Goal: Task Accomplishment & Management: Manage account settings

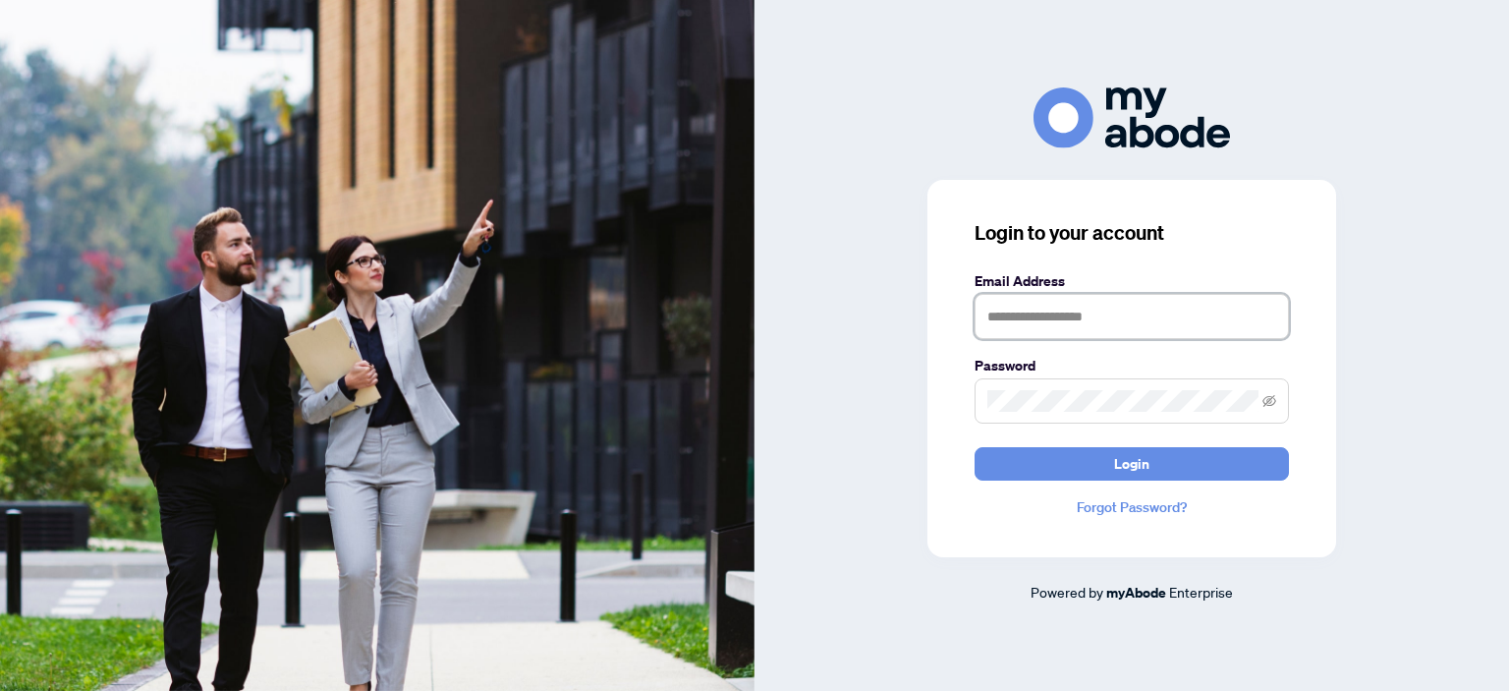
click at [1053, 300] on input "text" at bounding box center [1131, 316] width 314 height 45
type input "**********"
click at [974, 447] on button "Login" at bounding box center [1131, 463] width 314 height 33
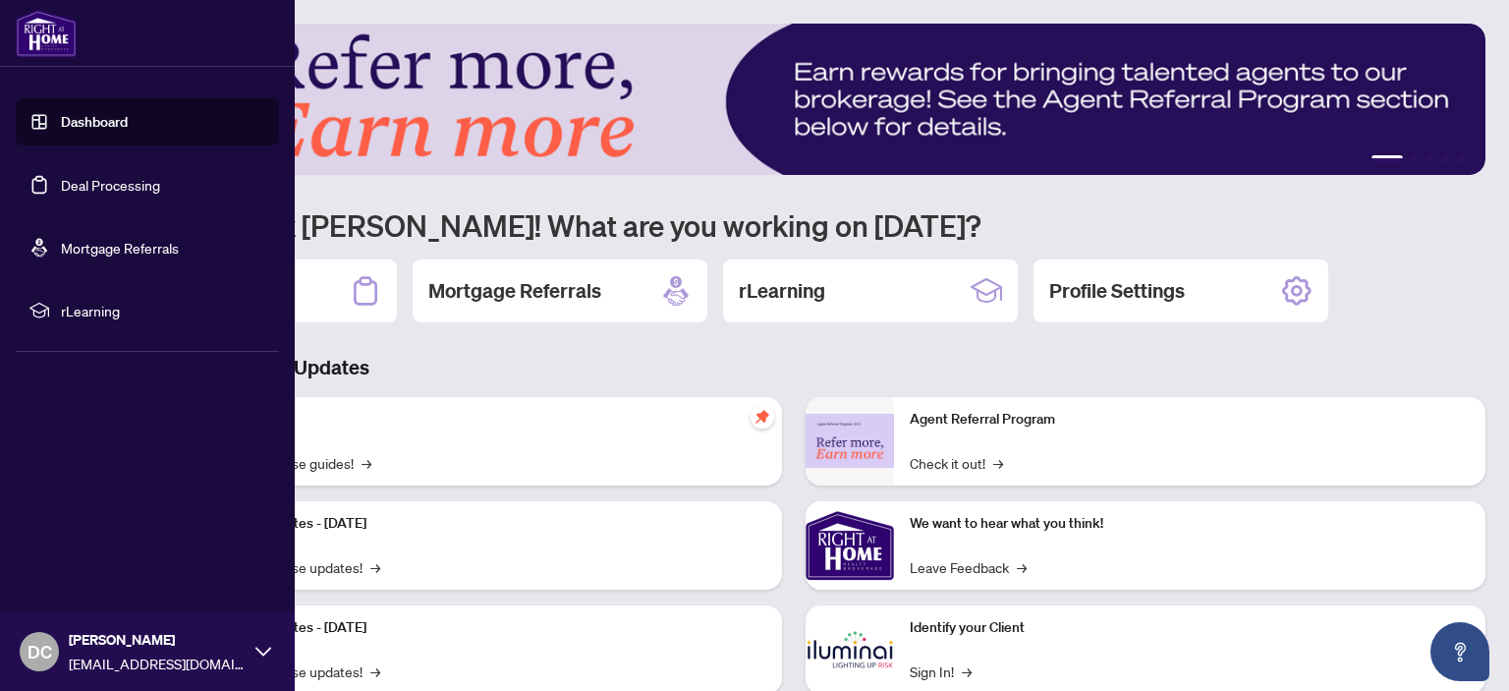
click at [61, 190] on link "Deal Processing" at bounding box center [110, 185] width 99 height 18
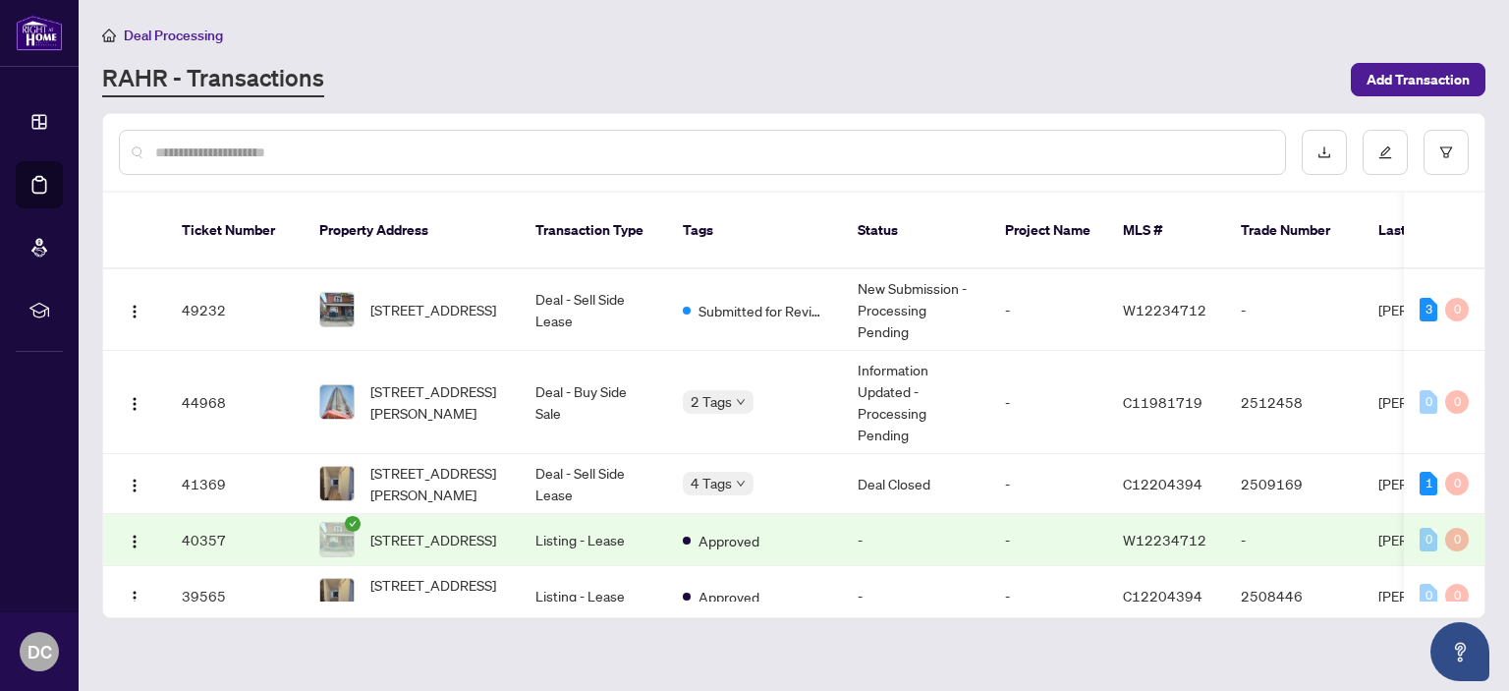
click at [434, 299] on span "43 Bowie Ave, Toronto, Ontario M6E 2P2, Canada" at bounding box center [433, 310] width 126 height 22
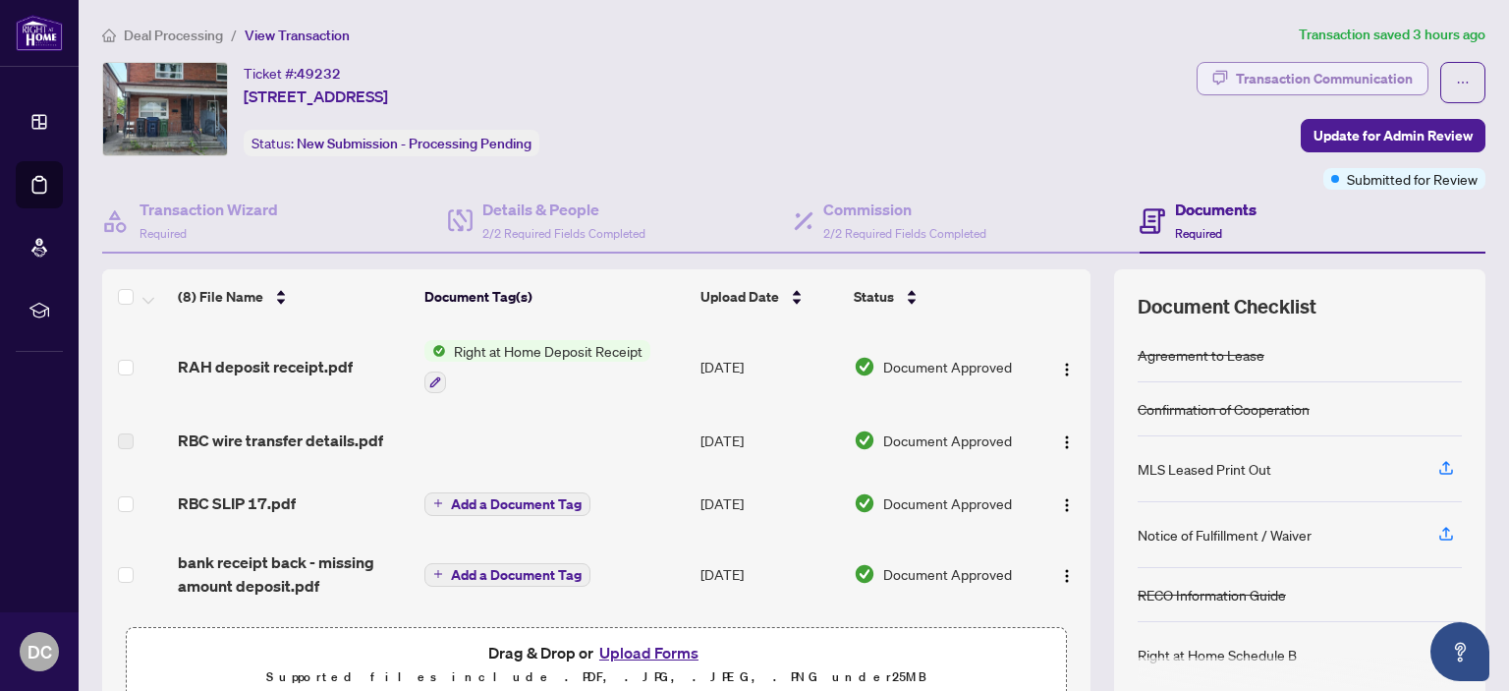
click at [1381, 90] on div "Transaction Communication" at bounding box center [1324, 78] width 177 height 31
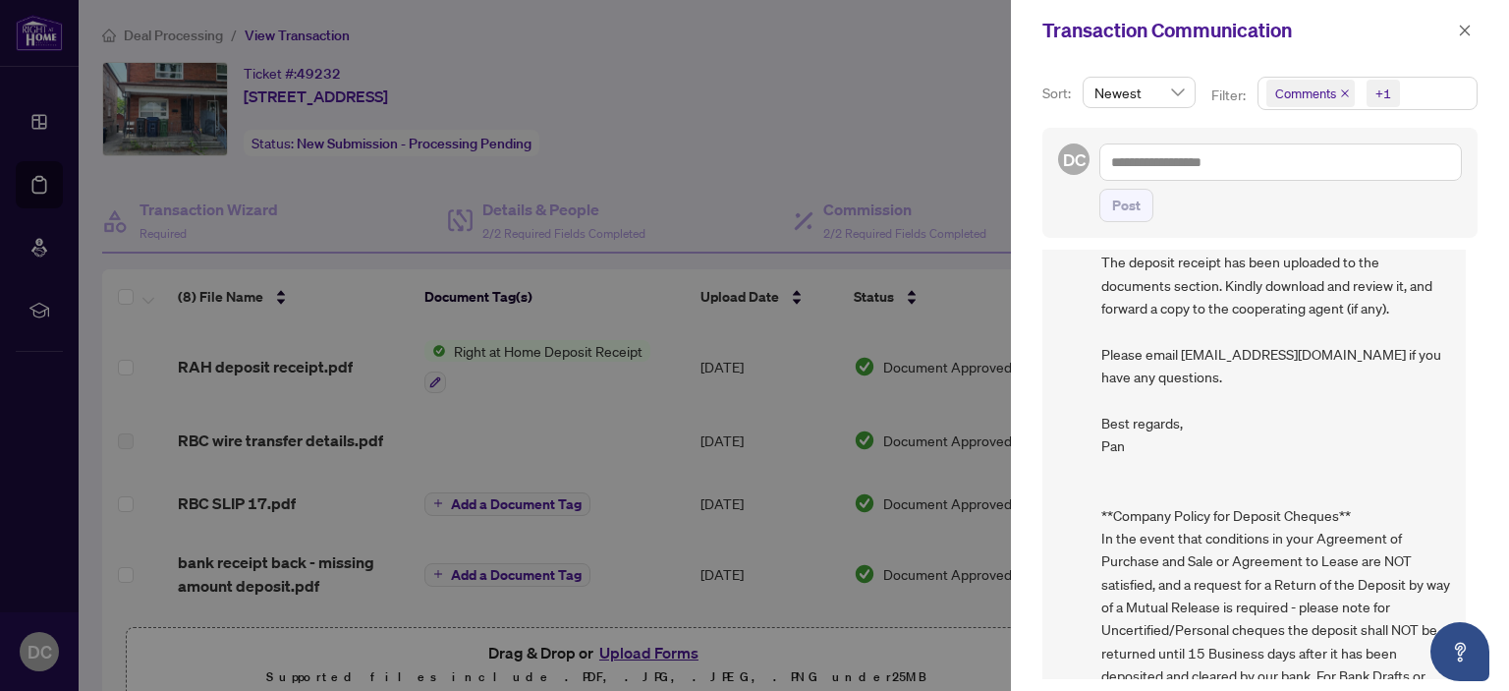
scroll to position [207, 0]
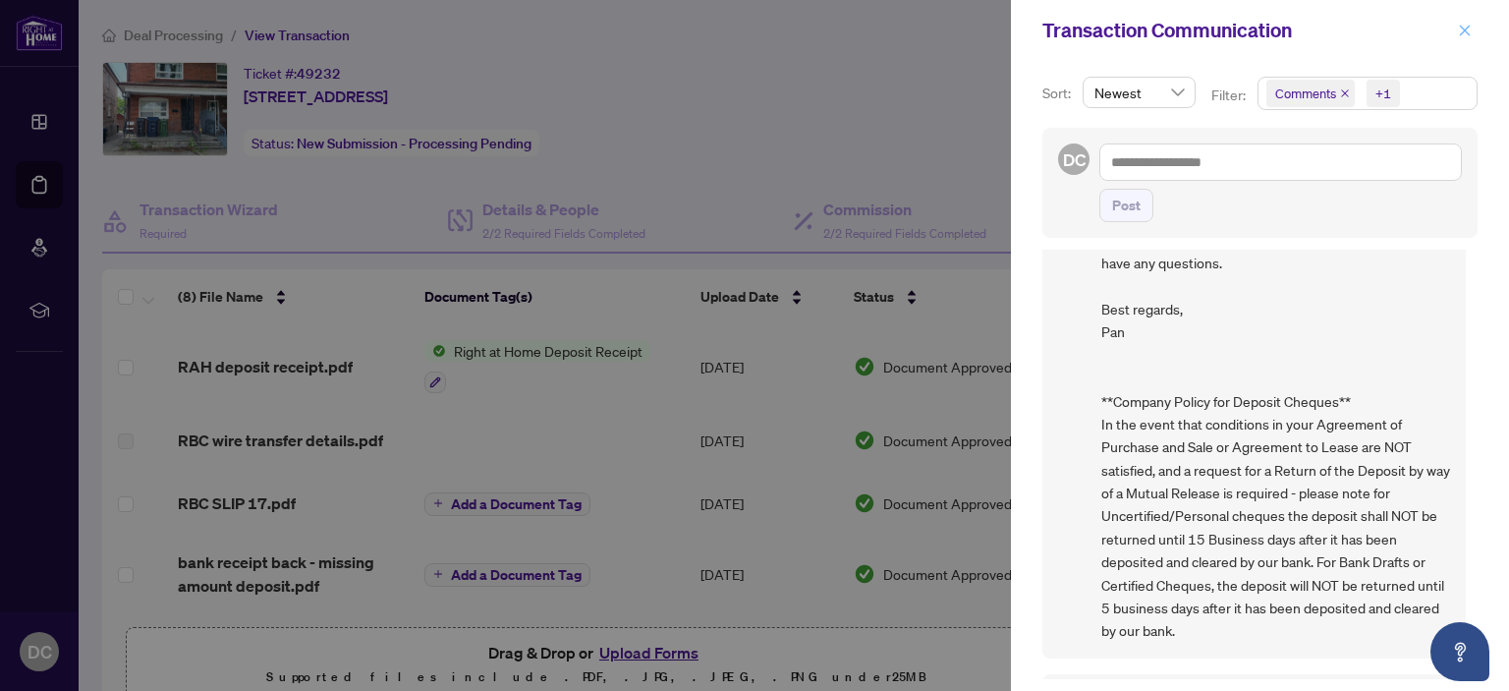
click at [1465, 30] on icon "close" at bounding box center [1465, 30] width 11 height 11
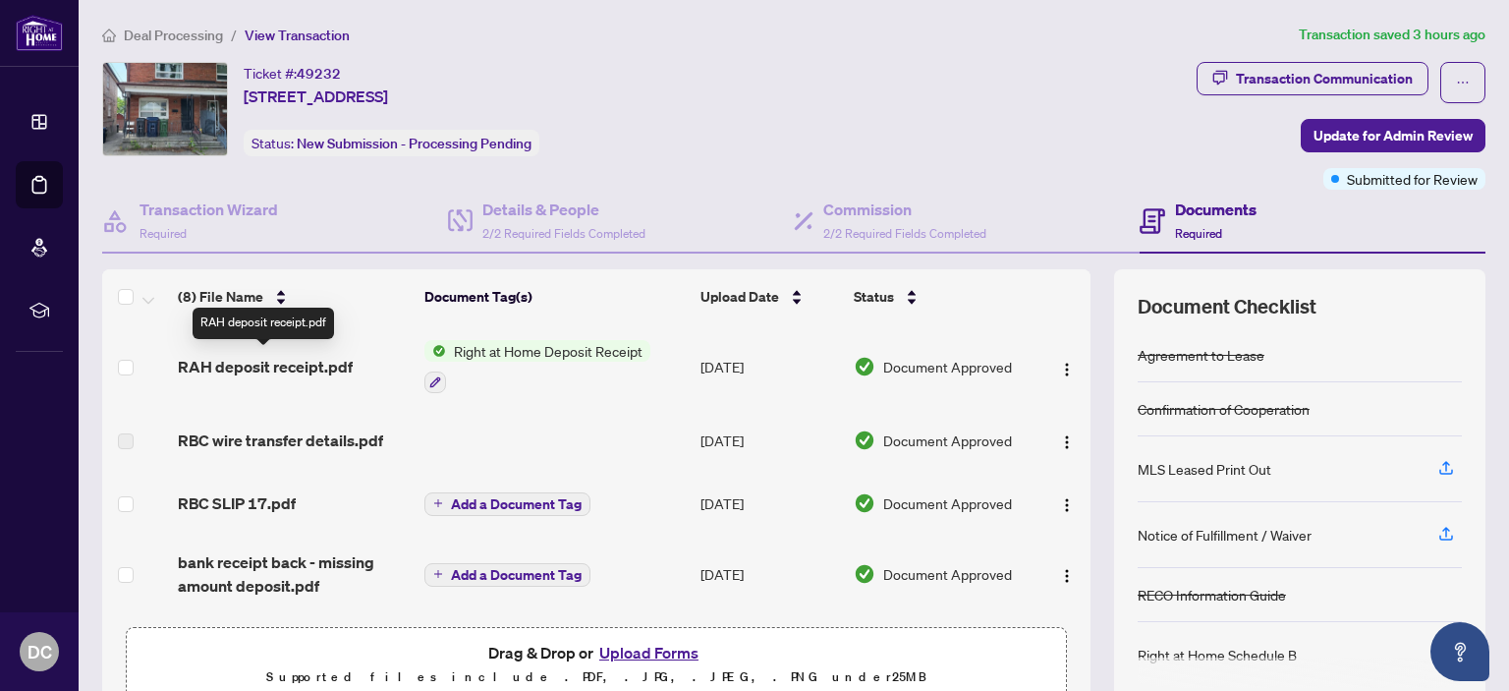
click at [324, 375] on span "RAH deposit receipt.pdf" at bounding box center [265, 367] width 175 height 24
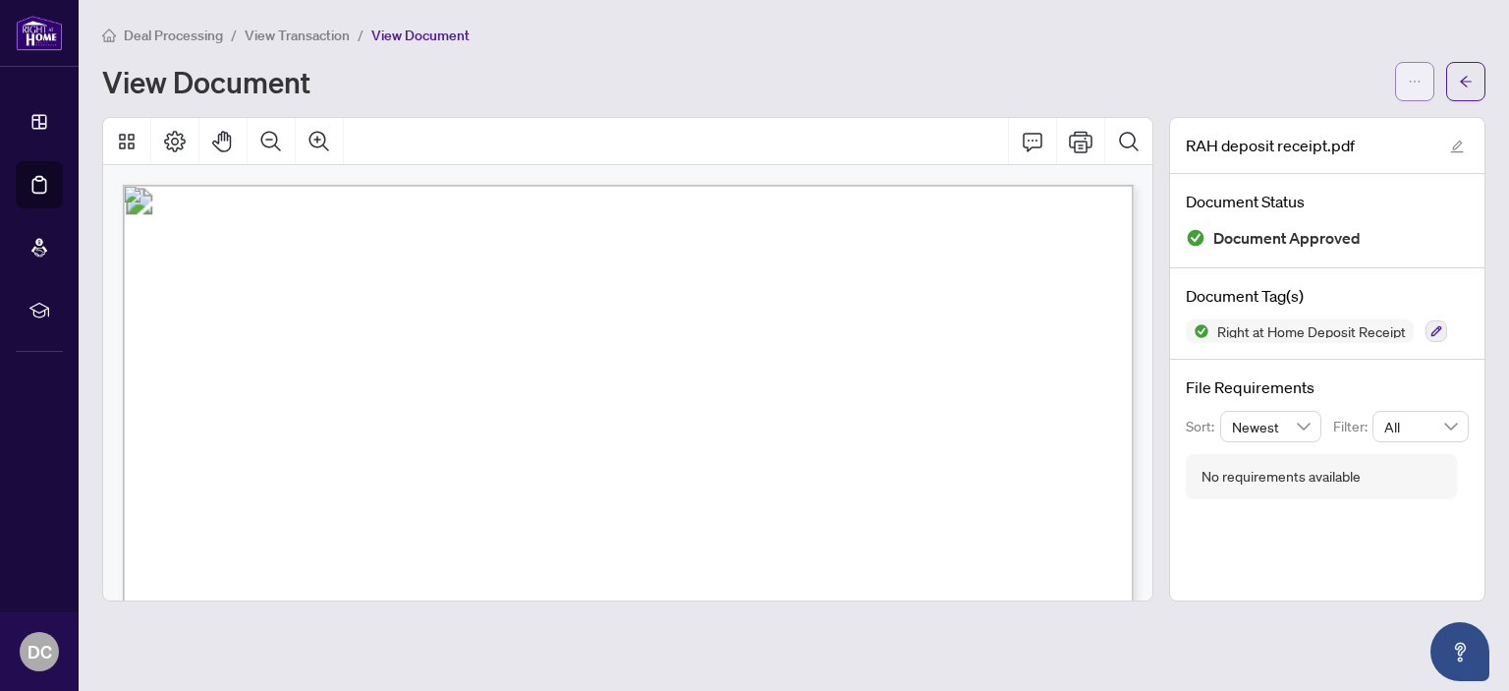
click at [1431, 85] on button "button" at bounding box center [1414, 81] width 39 height 39
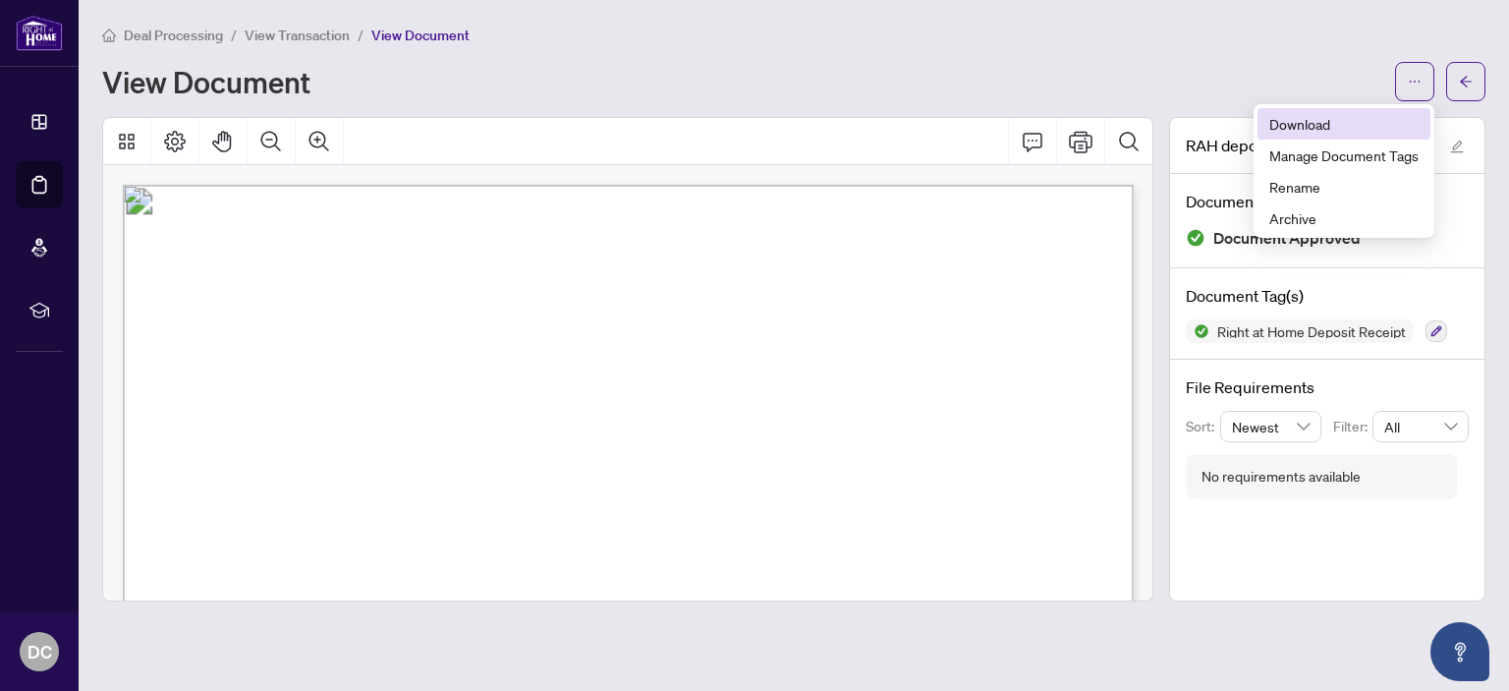
click at [1360, 134] on span "Download" at bounding box center [1343, 124] width 149 height 22
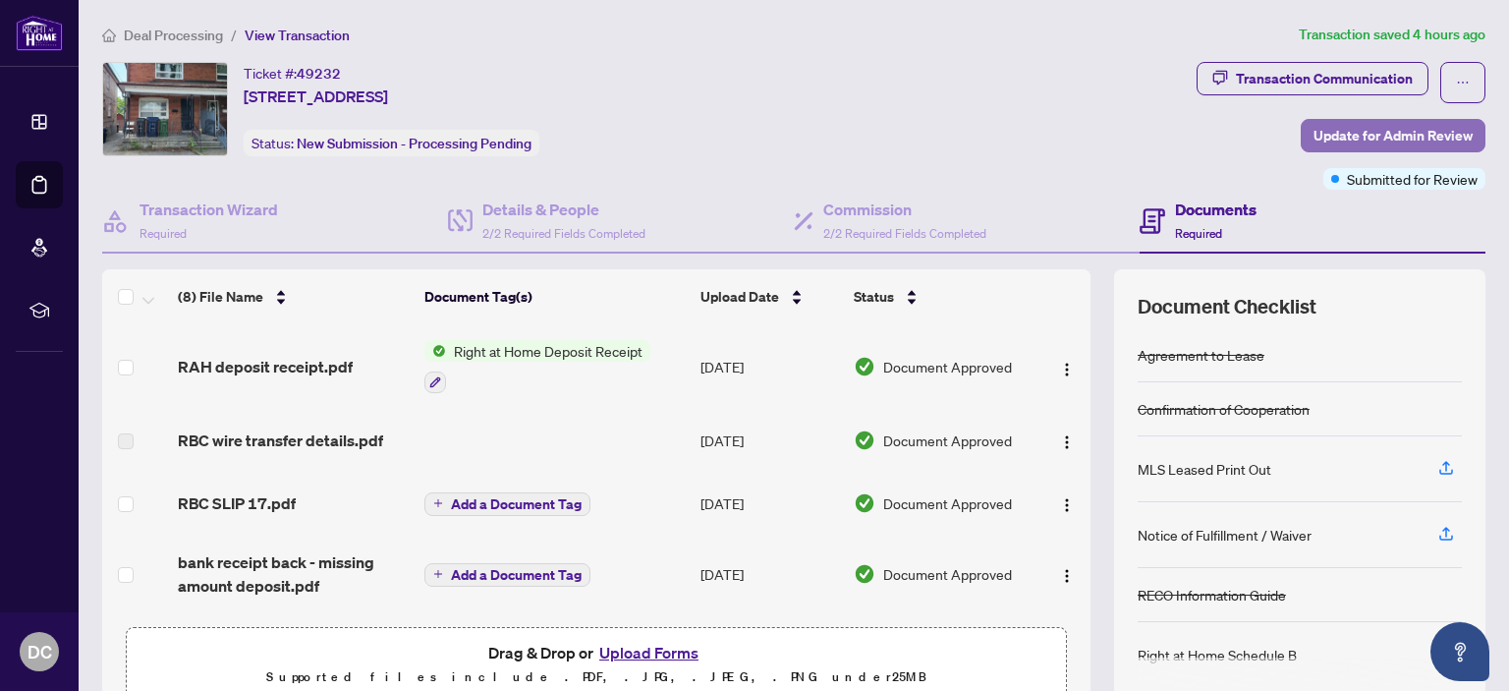
click at [1383, 133] on span "Update for Admin Review" at bounding box center [1392, 135] width 159 height 31
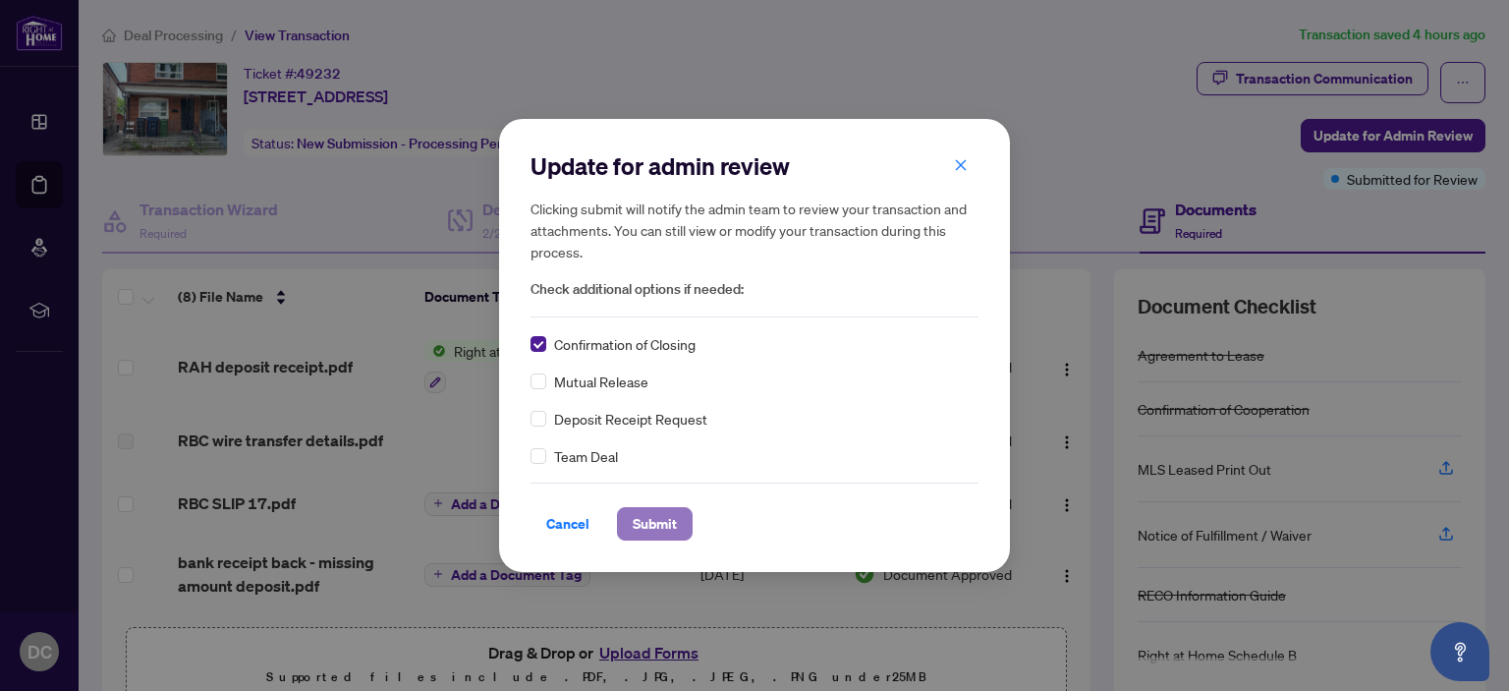
click at [665, 521] on span "Submit" at bounding box center [655, 523] width 44 height 31
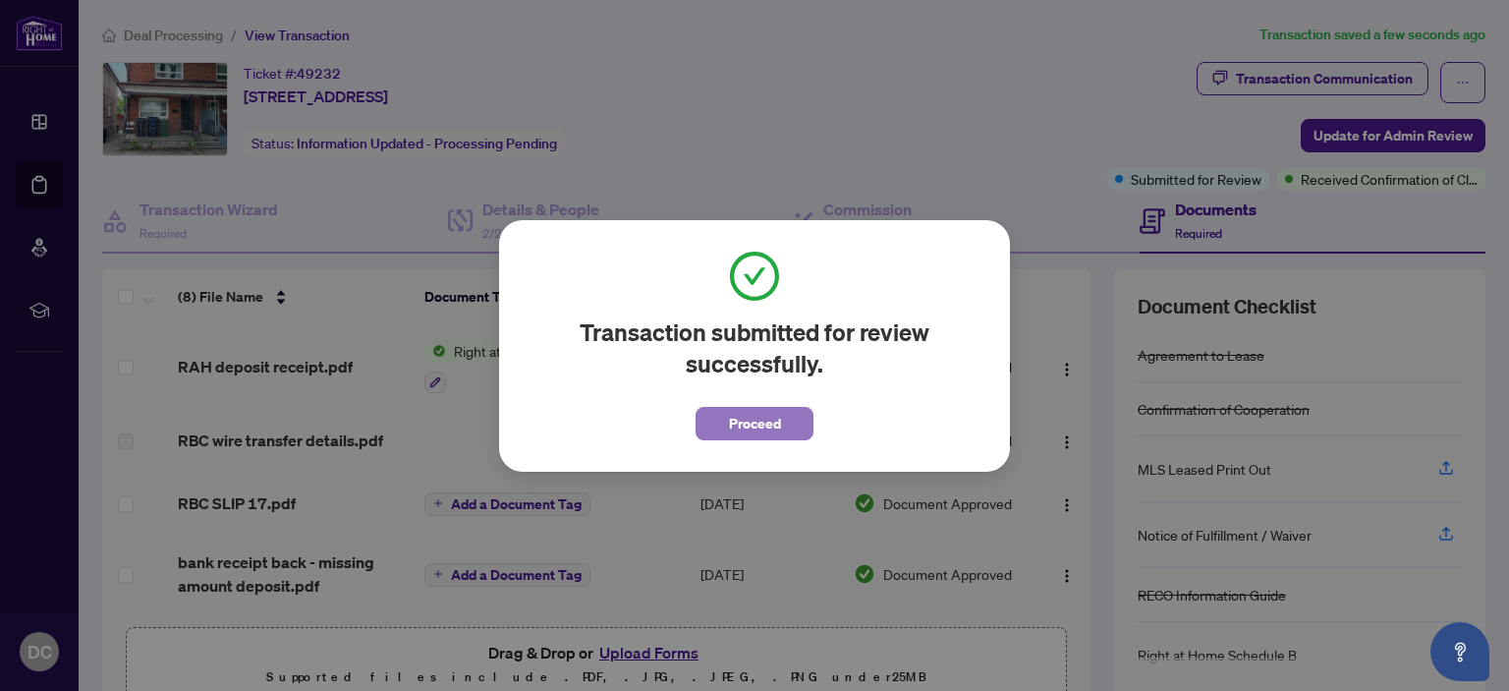
click at [764, 419] on span "Proceed" at bounding box center [755, 423] width 52 height 31
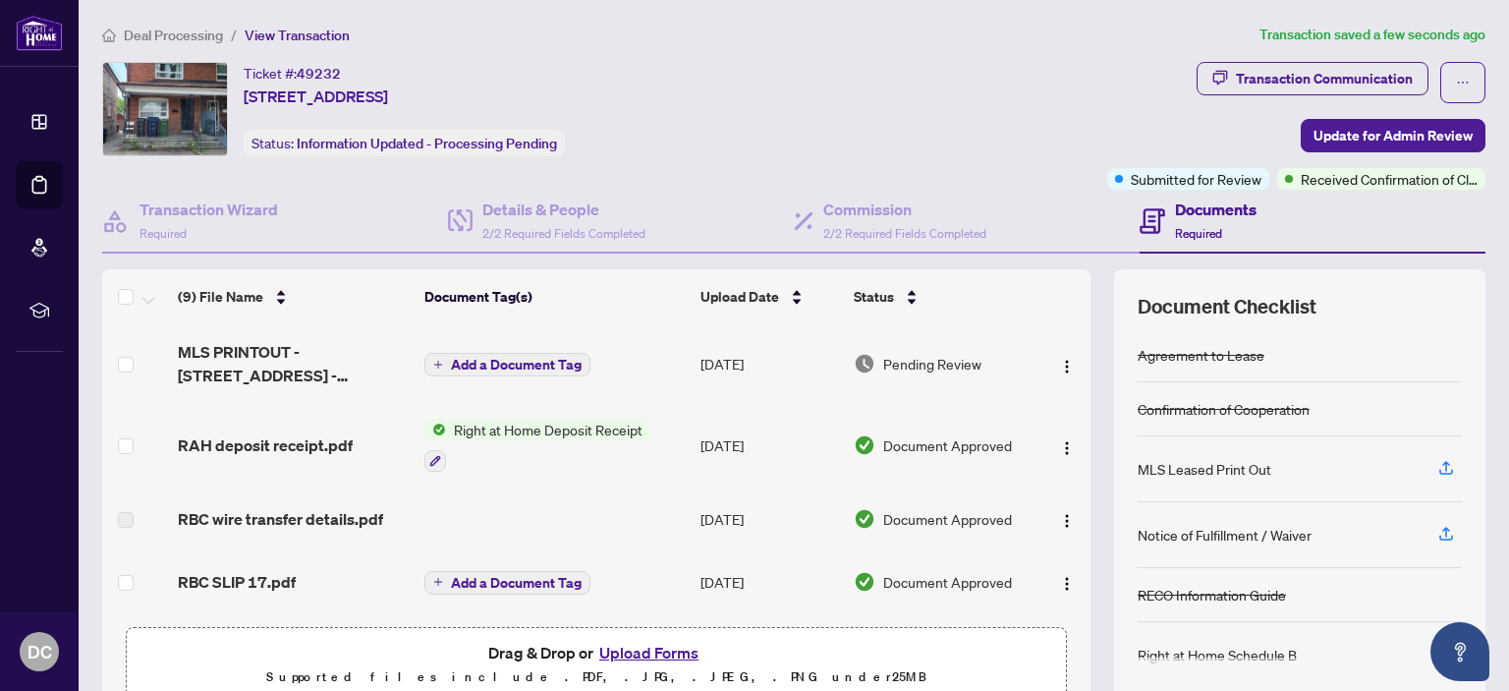
click at [509, 359] on span "Add a Document Tag" at bounding box center [516, 365] width 131 height 14
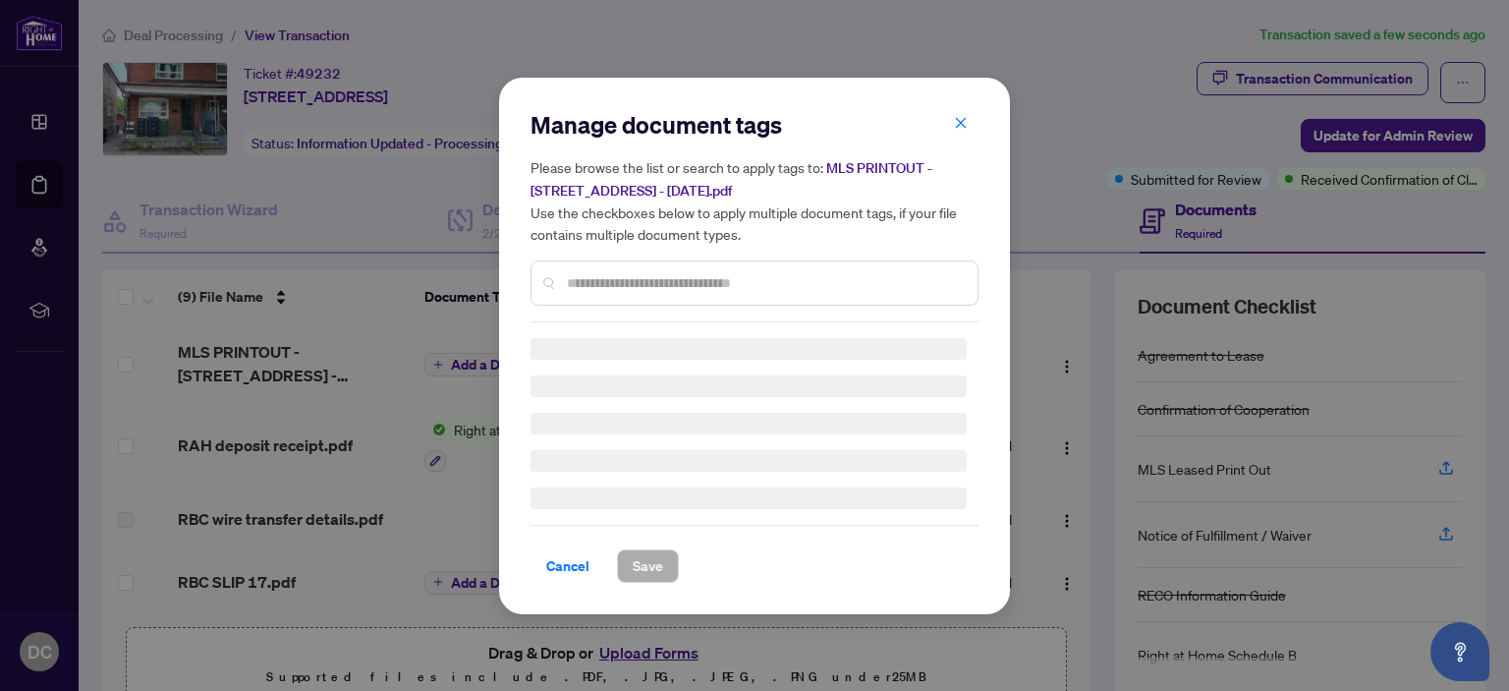
click at [634, 282] on input "text" at bounding box center [764, 283] width 395 height 22
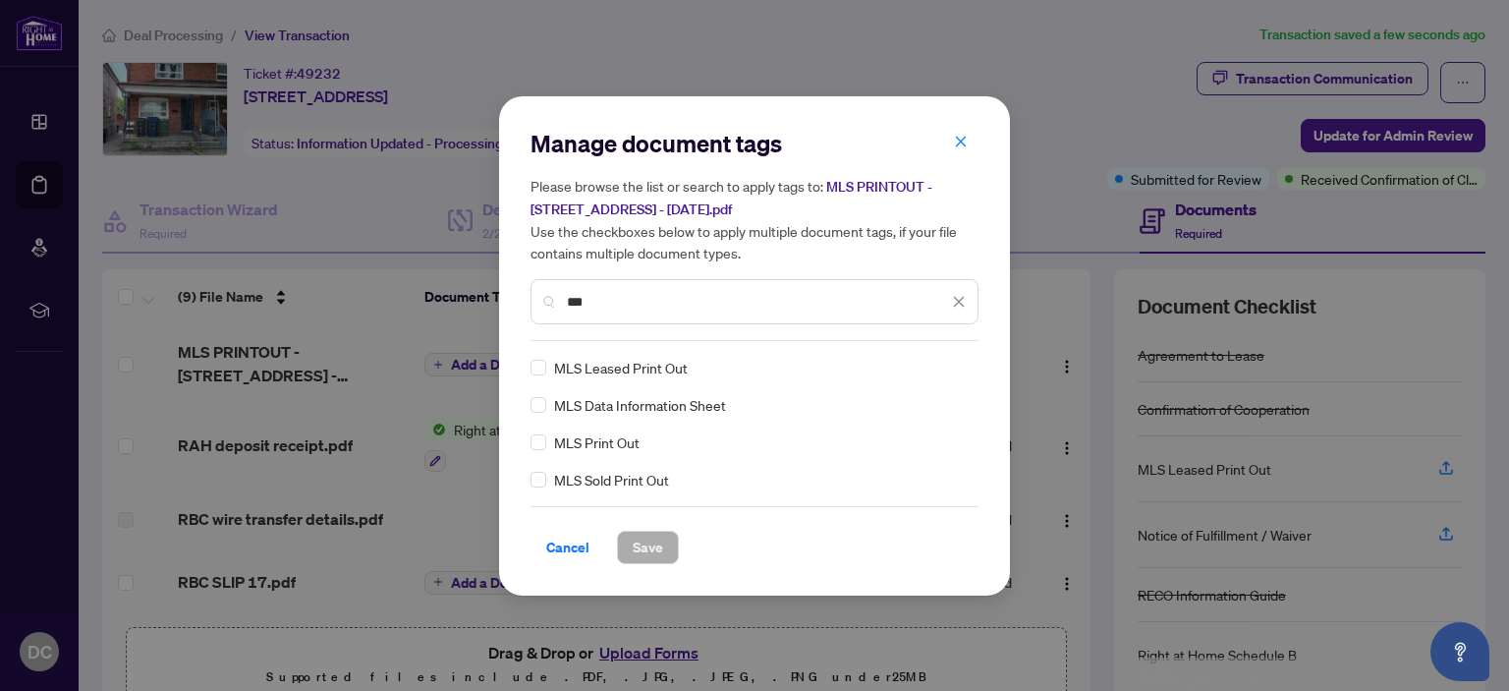
type input "***"
click at [654, 544] on span "Save" at bounding box center [648, 546] width 30 height 31
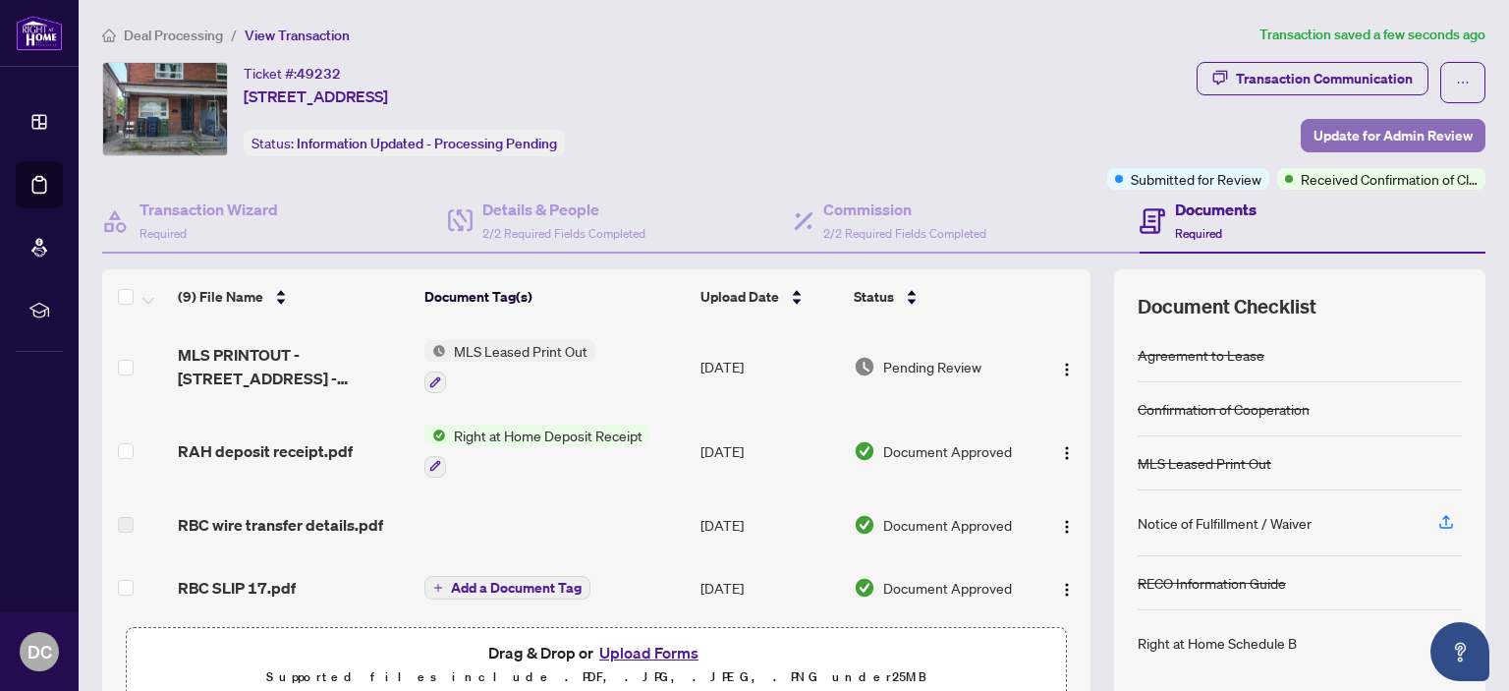
click at [1404, 124] on span "Update for Admin Review" at bounding box center [1392, 135] width 159 height 31
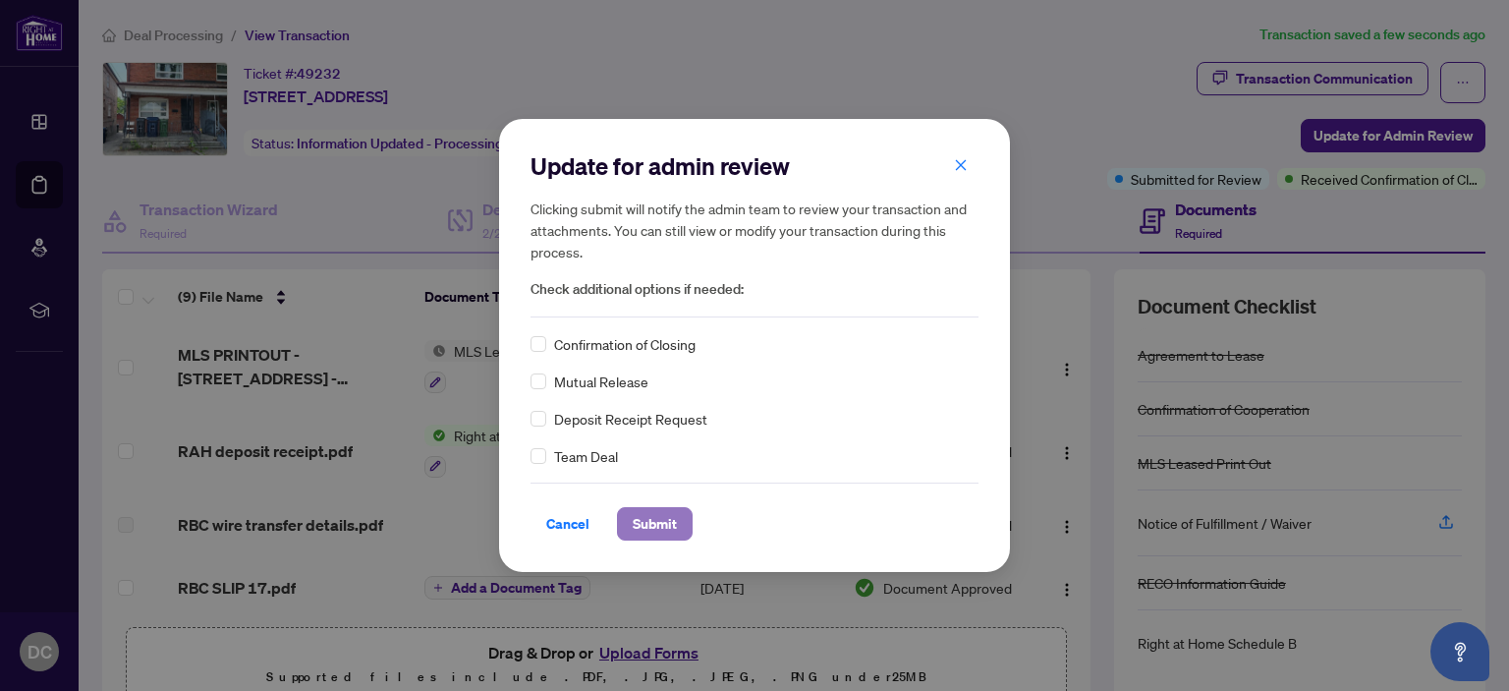
click at [662, 512] on span "Submit" at bounding box center [655, 523] width 44 height 31
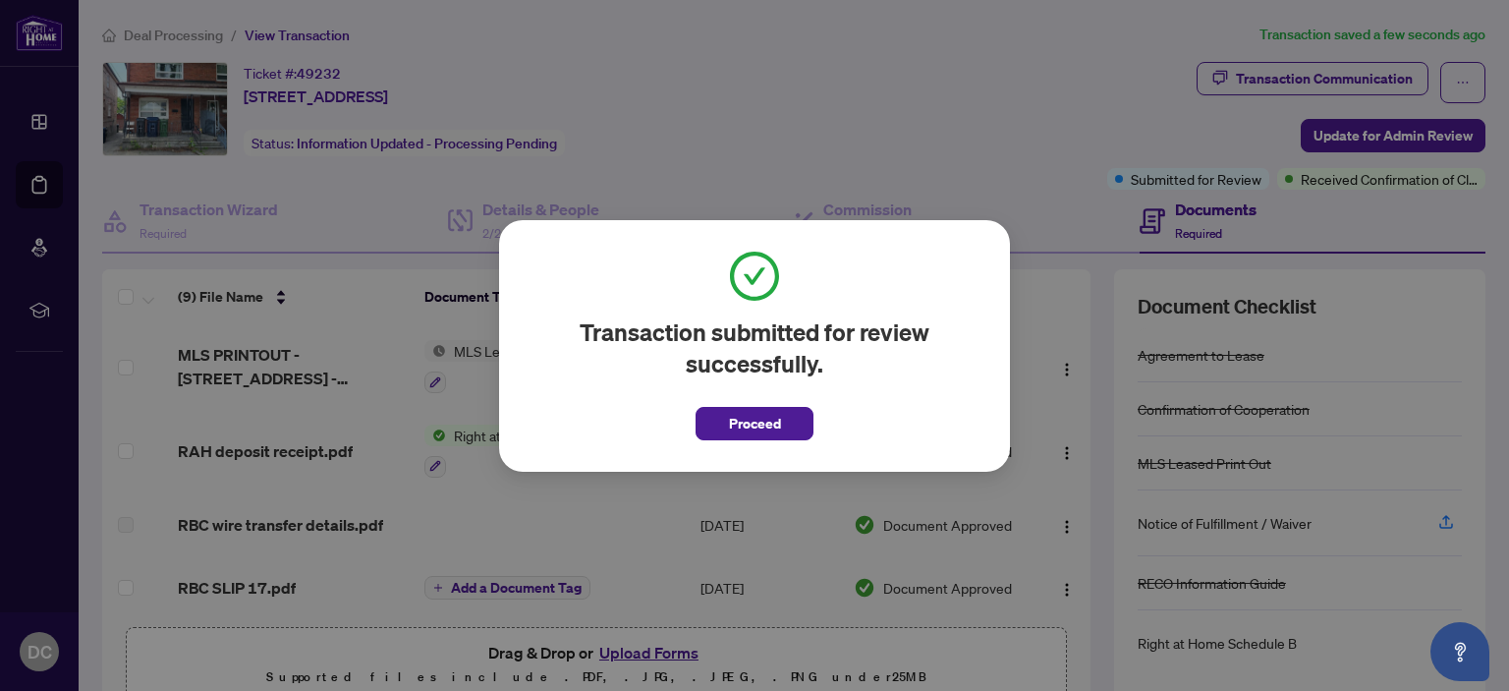
click at [765, 423] on span "Proceed" at bounding box center [755, 423] width 52 height 31
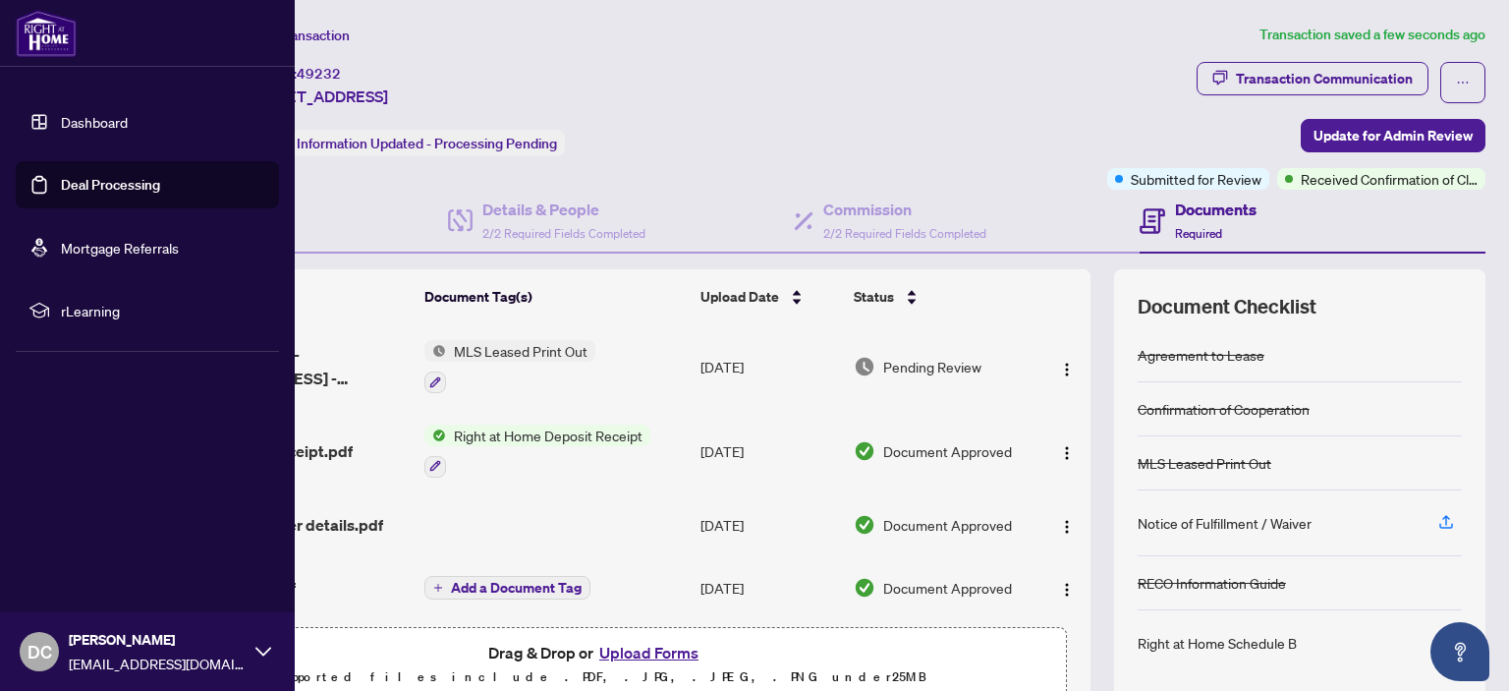
click at [36, 37] on img at bounding box center [46, 33] width 61 height 47
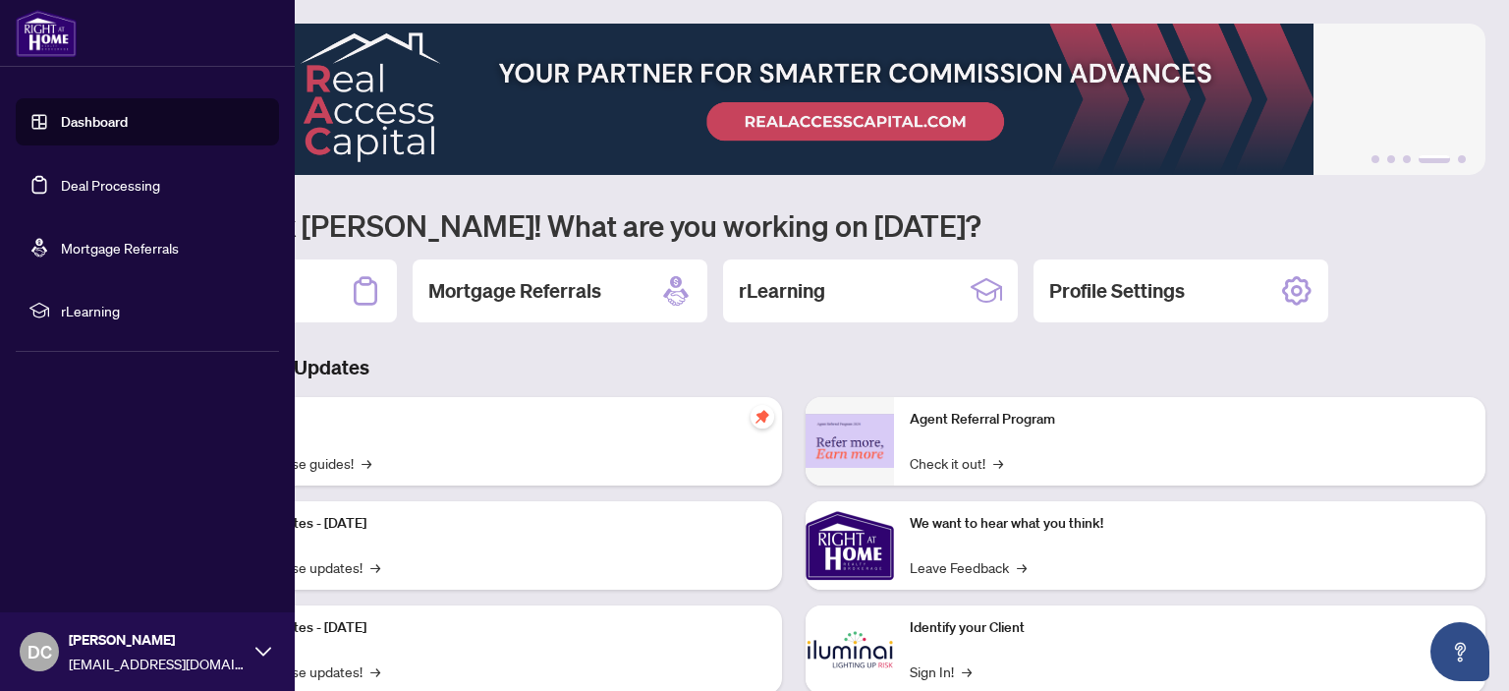
click at [32, 22] on img at bounding box center [46, 33] width 61 height 47
click at [66, 176] on link "Deal Processing" at bounding box center [110, 185] width 99 height 18
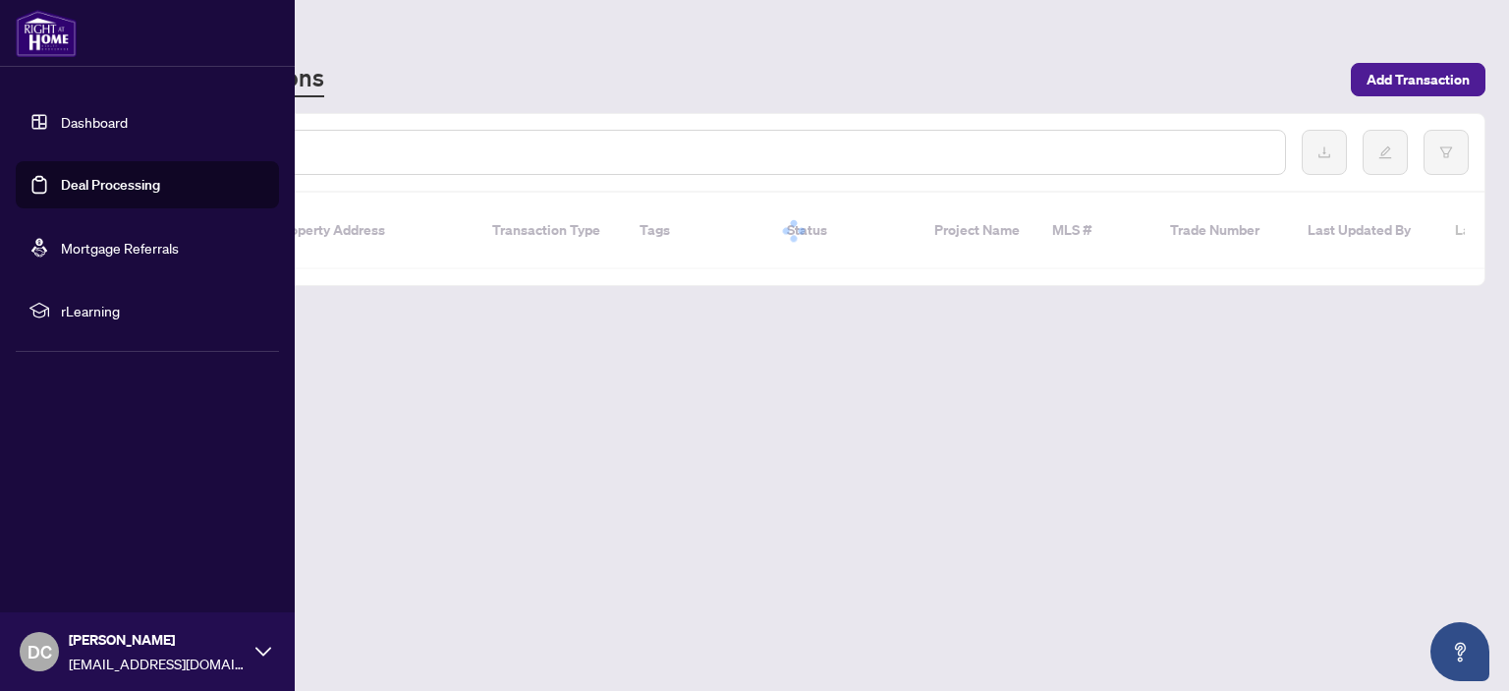
click at [69, 179] on link "Deal Processing" at bounding box center [110, 185] width 99 height 18
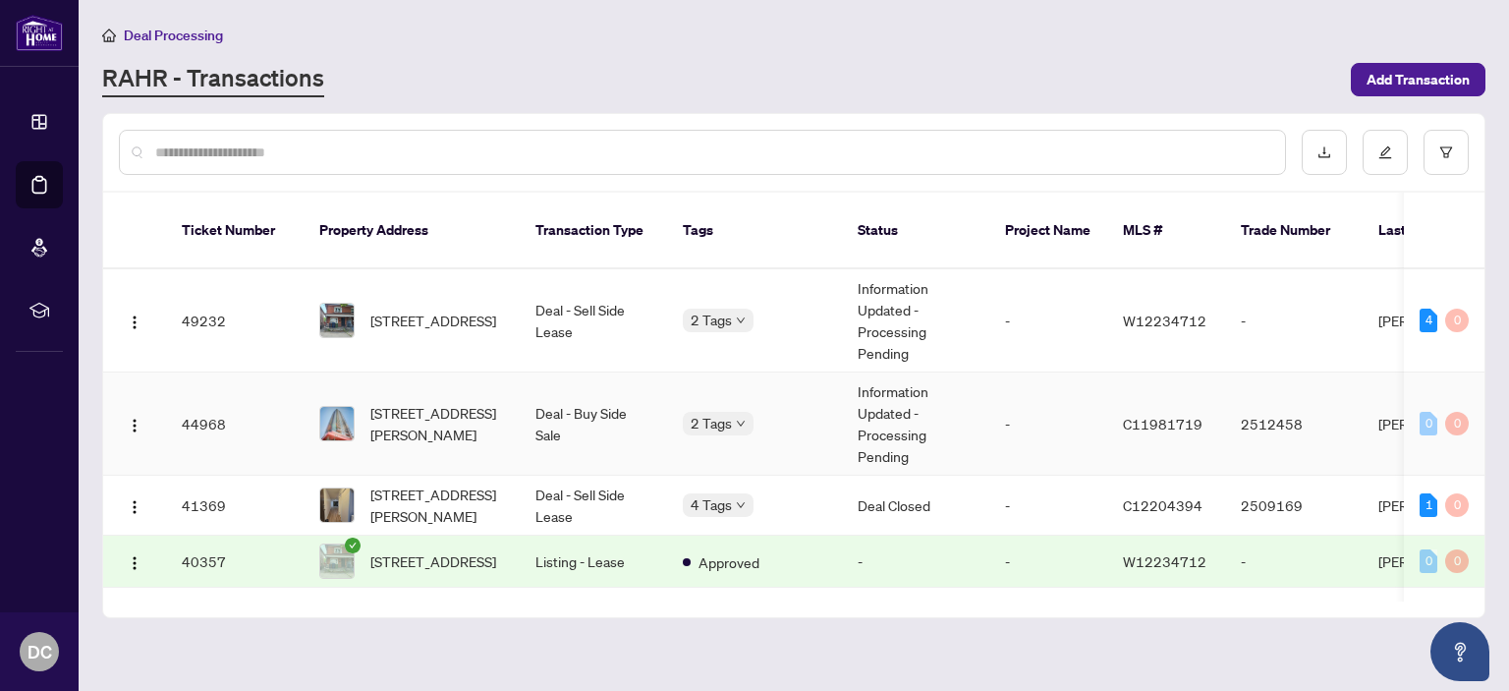
click at [434, 372] on td "2508-88 Sheppard Ave, Toronto, Ontario M2N 6Y2, Canada" at bounding box center [412, 423] width 216 height 103
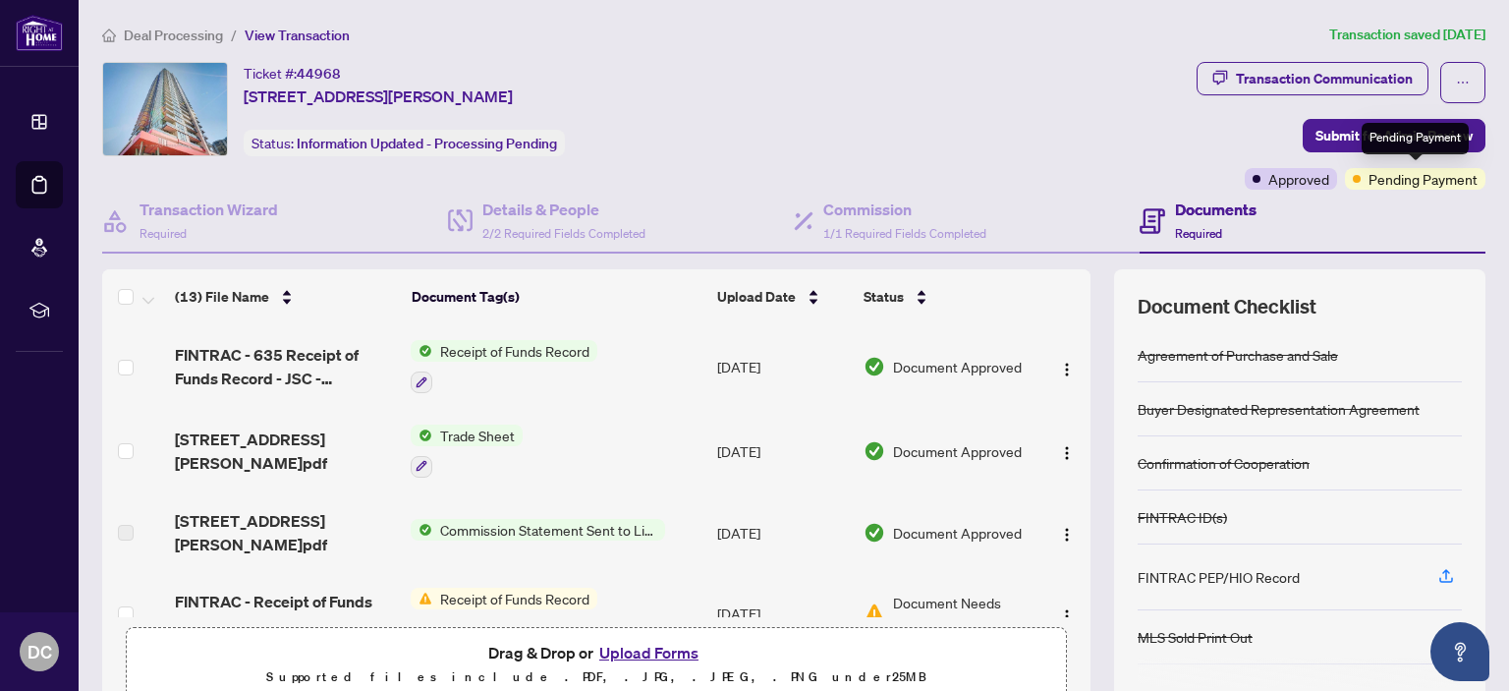
click at [1434, 175] on span "Pending Payment" at bounding box center [1422, 179] width 109 height 22
drag, startPoint x: 1375, startPoint y: 179, endPoint x: 1460, endPoint y: 183, distance: 84.6
click at [1460, 183] on span "Pending Payment" at bounding box center [1422, 179] width 109 height 22
click at [1457, 185] on span "Pending Payment" at bounding box center [1422, 179] width 109 height 22
click at [899, 140] on div "Ticket #: 44968 2508-88 Sheppard Ave, Toronto, Ontario M2N 6Y2, Canada Status: …" at bounding box center [645, 109] width 1086 height 94
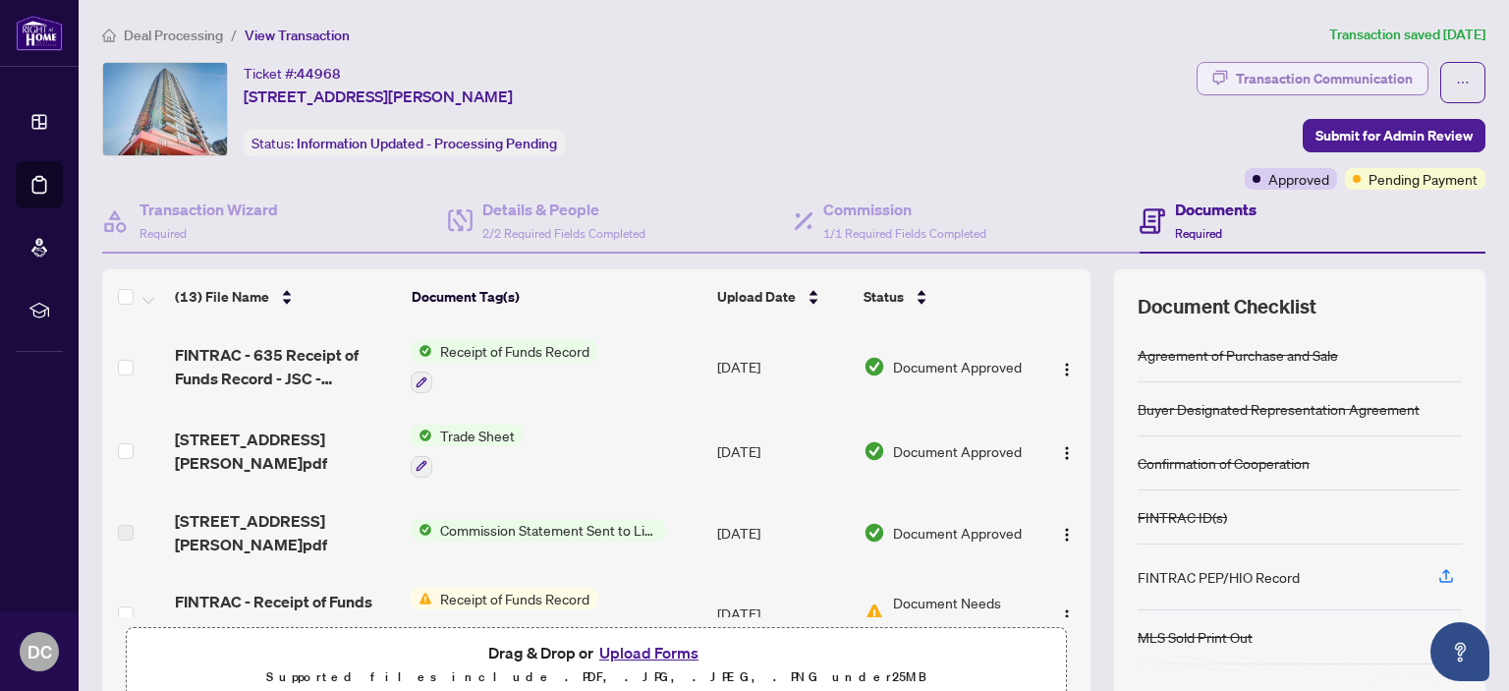
click at [1385, 73] on div "Transaction Communication" at bounding box center [1324, 78] width 177 height 31
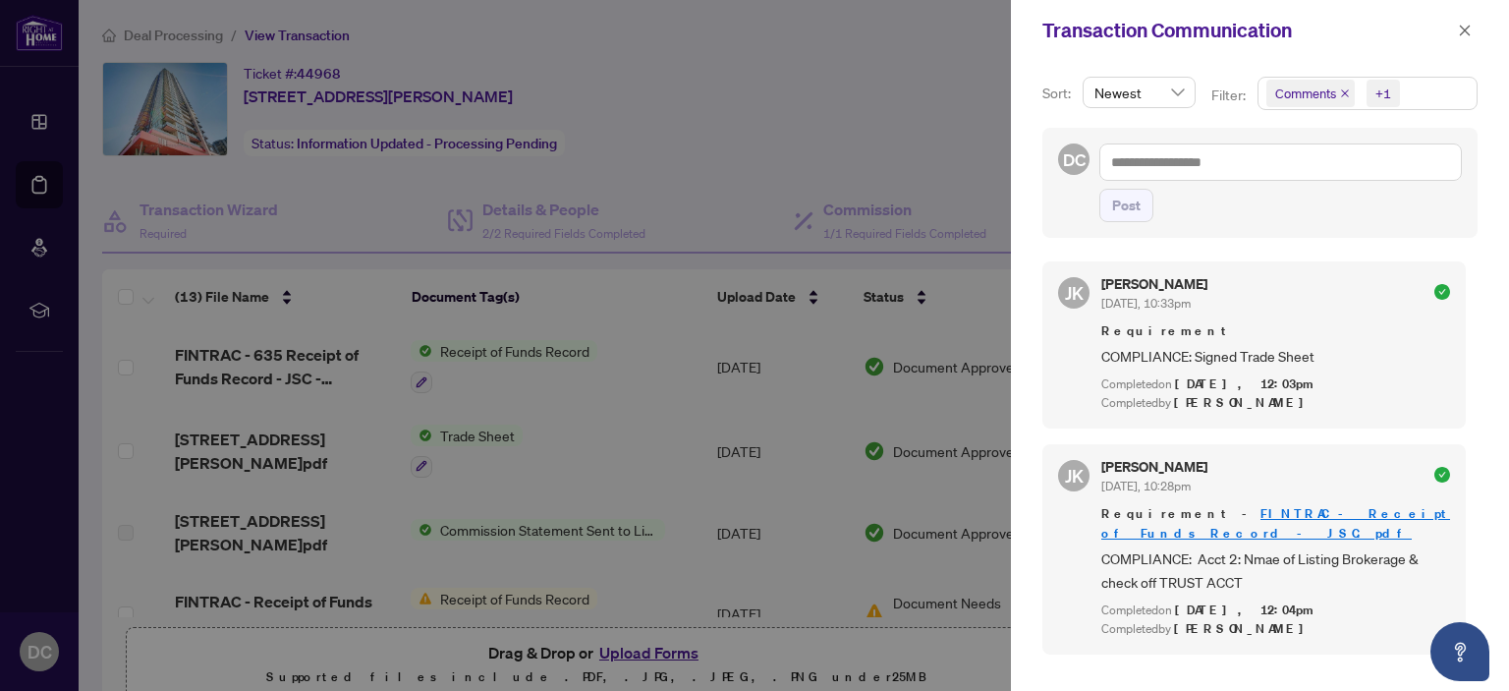
scroll to position [3, 0]
click at [1462, 30] on icon "close" at bounding box center [1465, 31] width 14 height 14
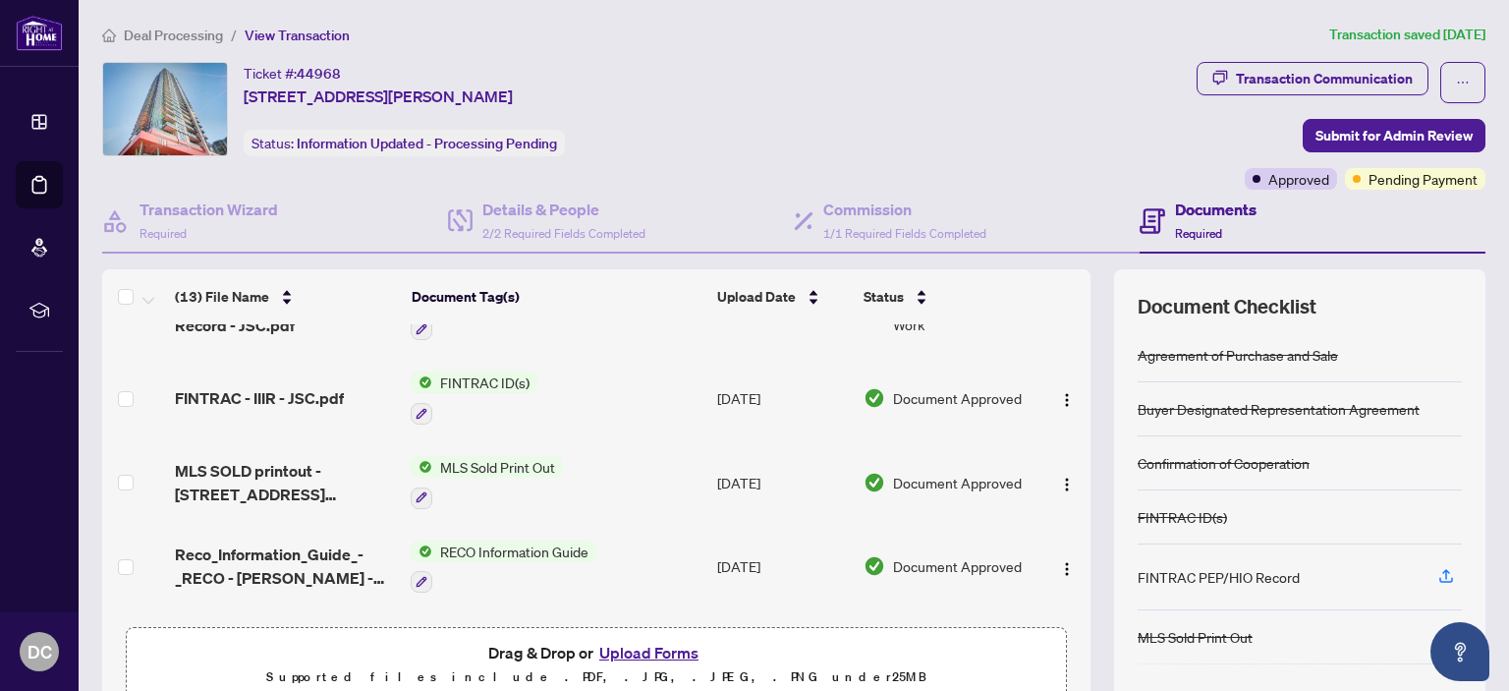
scroll to position [325, 0]
